Goal: Answer question/provide support: Share knowledge or assist other users

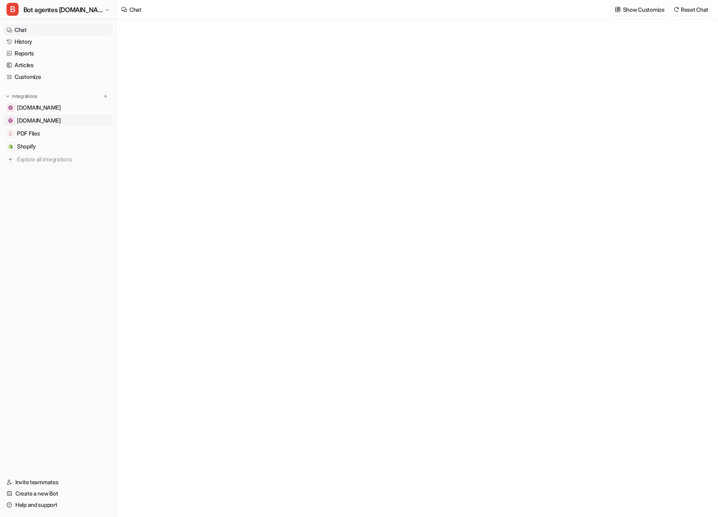
type textarea "**********"
click at [339, 262] on div "**********" at bounding box center [417, 281] width 241 height 39
click at [340, 269] on div at bounding box center [417, 276] width 236 height 19
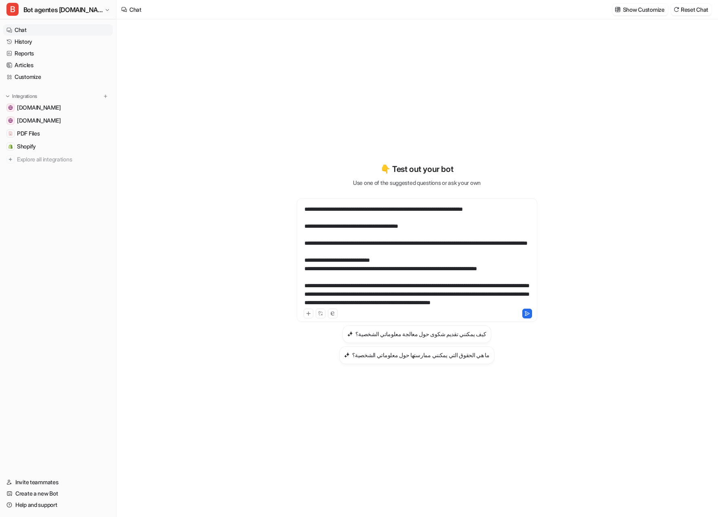
scroll to position [371, 0]
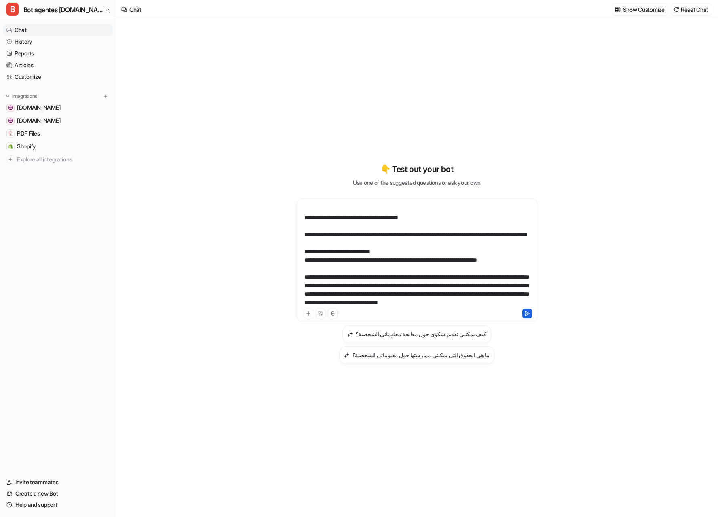
click at [528, 314] on icon at bounding box center [527, 313] width 6 height 6
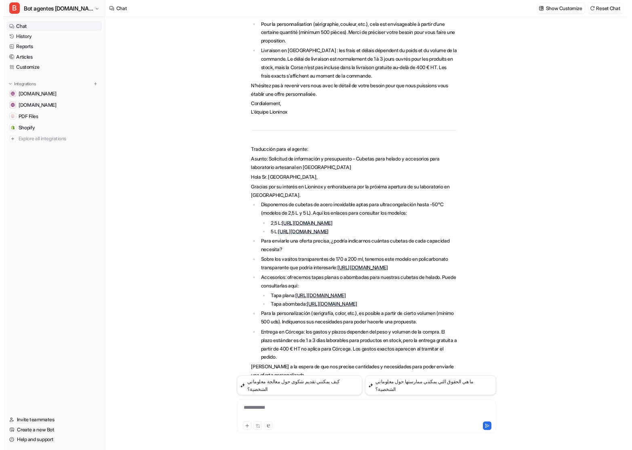
scroll to position [422, 0]
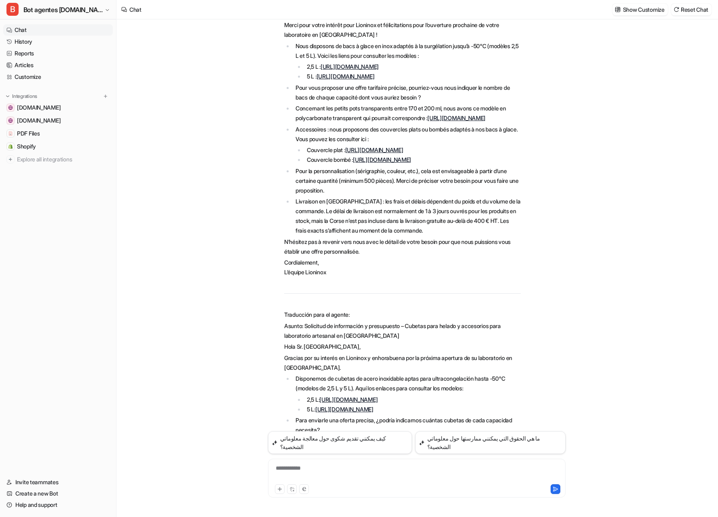
click at [379, 70] on link "[URL][DOMAIN_NAME]" at bounding box center [350, 66] width 58 height 7
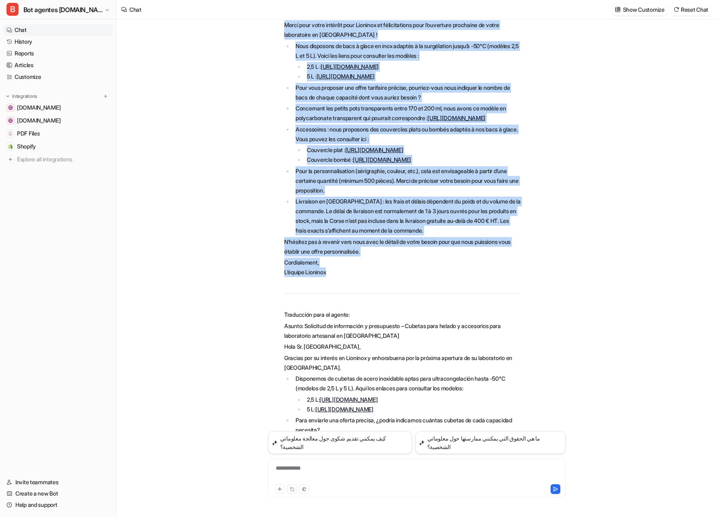
drag, startPoint x: 335, startPoint y: 352, endPoint x: 275, endPoint y: 36, distance: 321.3
click at [275, 36] on div "B Searched knowledge base search_queries : [ "bacs à glace 2,5 L surgélation -4…" at bounding box center [394, 280] width 253 height 623
copy span "Loremip Dolorsit Ametc, Adipi elit seddo eiusmod temp Incididu ut laboreetdolor…"
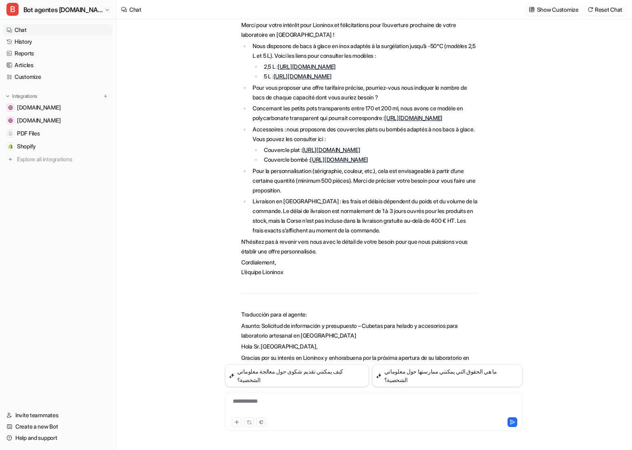
click at [281, 414] on div "**********" at bounding box center [373, 406] width 293 height 19
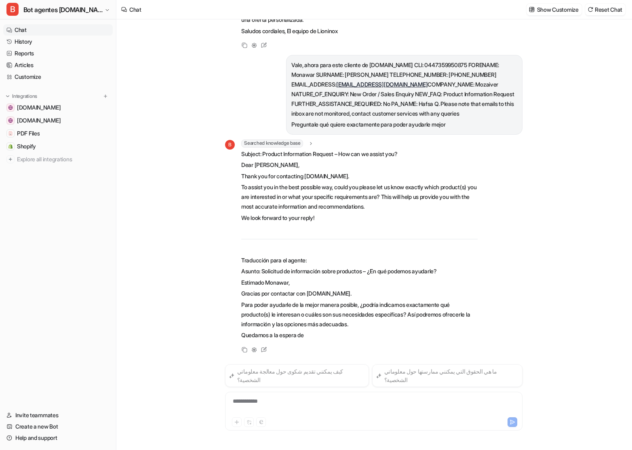
scroll to position [1096, 0]
click at [425, 159] on p "Subject: Product Information Request – How can we assist you?" at bounding box center [359, 154] width 236 height 10
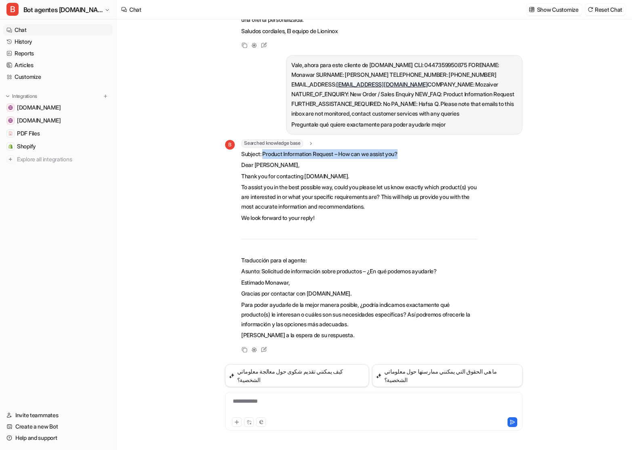
drag, startPoint x: 422, startPoint y: 157, endPoint x: 264, endPoint y: 159, distance: 157.7
click at [265, 159] on p "Subject: Product Information Request – How can we assist you?" at bounding box center [359, 154] width 236 height 10
copy p "Product Information Request – How can we assist you?"
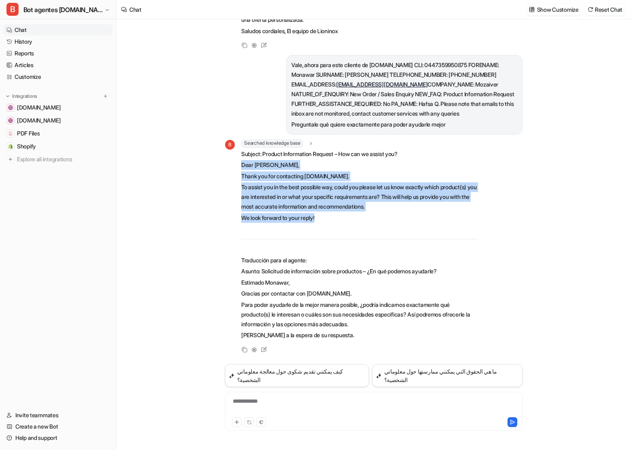
drag, startPoint x: 324, startPoint y: 224, endPoint x: 236, endPoint y: 173, distance: 101.6
click at [236, 173] on div "B Searched knowledge base search_queries : [ "contact client to specify product…" at bounding box center [351, 240] width 253 height 202
copy span "Dear [PERSON_NAME], Thank you for contacting [DOMAIN_NAME]. To assist you in th…"
